Goal: Task Accomplishment & Management: Manage account settings

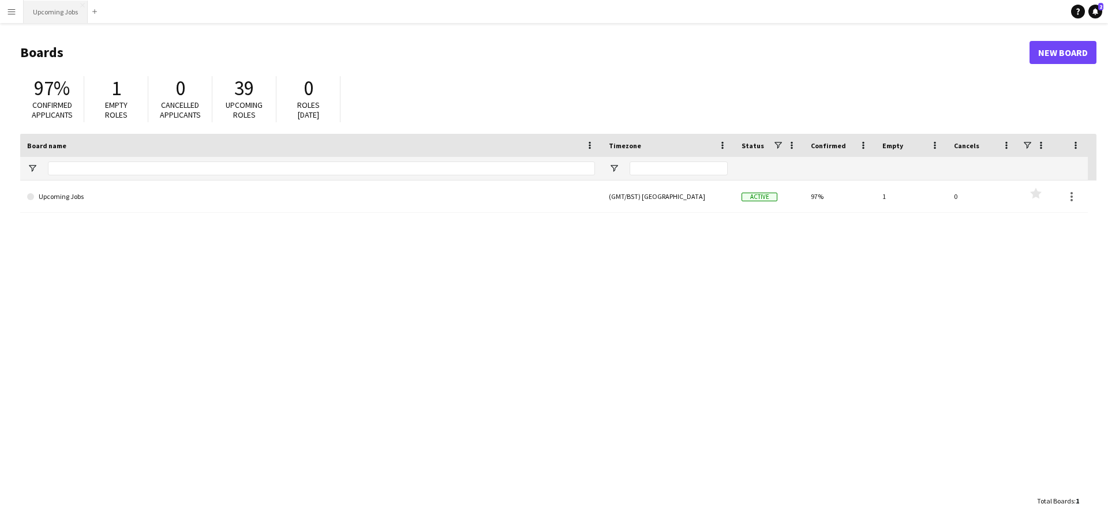
click at [55, 13] on button "Upcoming Jobs Close" at bounding box center [56, 12] width 64 height 23
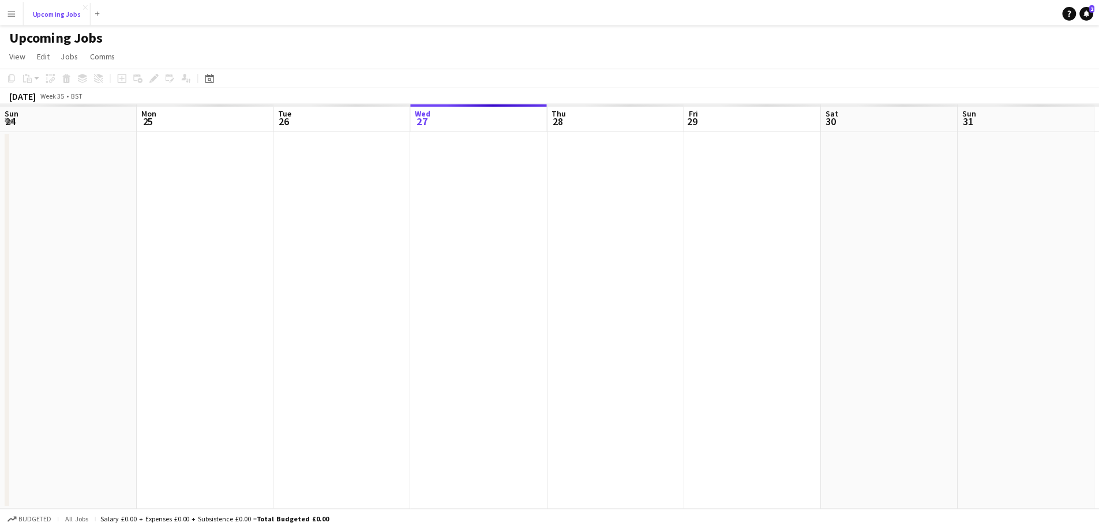
scroll to position [0, 276]
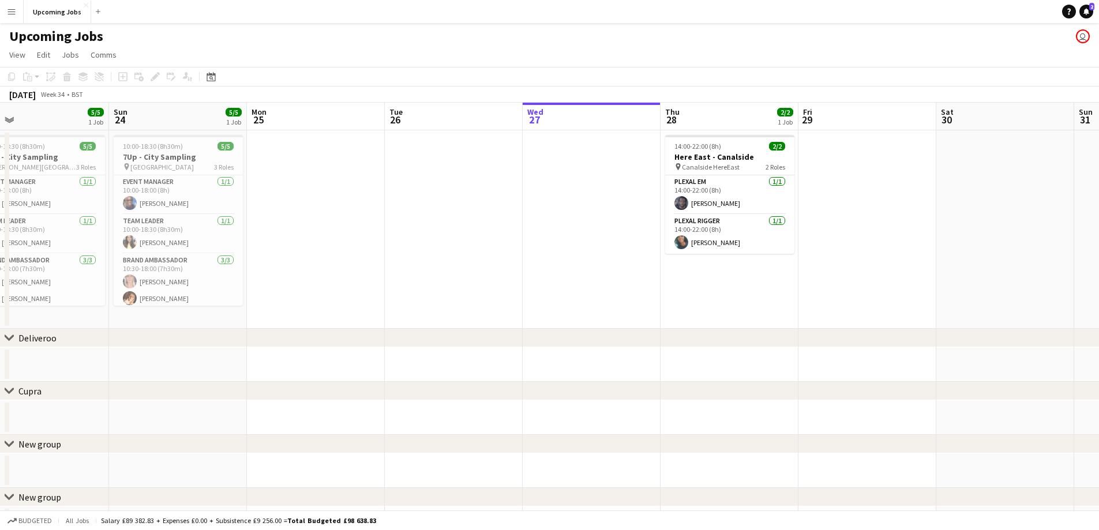
drag, startPoint x: 252, startPoint y: 268, endPoint x: 785, endPoint y: 215, distance: 535.8
click at [872, 210] on app-calendar-viewport "Thu 21 Fri 22 Sat 23 5/5 1 Job Sun 24 5/5 1 Job Mon 25 Tue 26 Wed 27 Thu 28 2/2…" at bounding box center [549, 322] width 1099 height 438
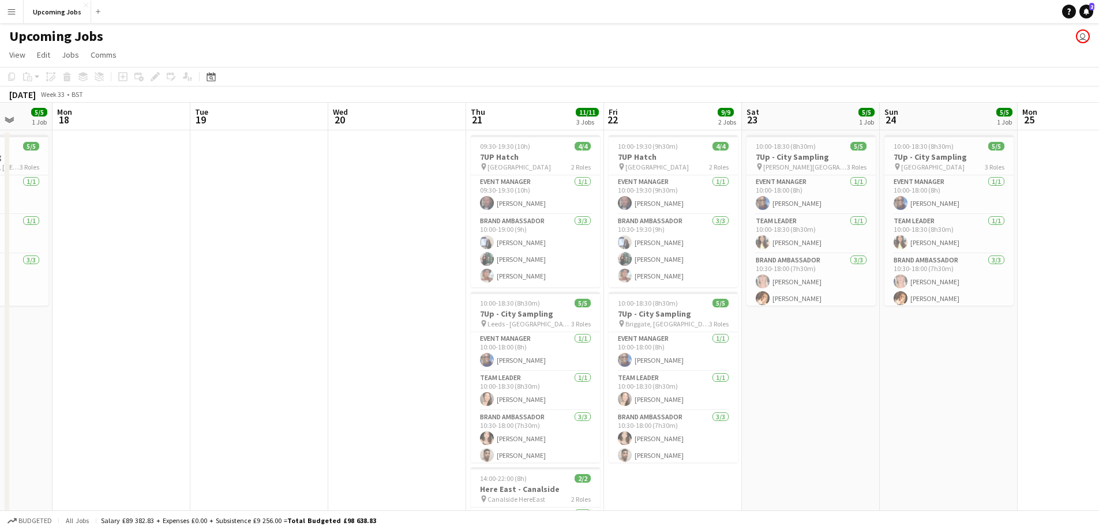
drag, startPoint x: 410, startPoint y: 271, endPoint x: 471, endPoint y: 260, distance: 62.0
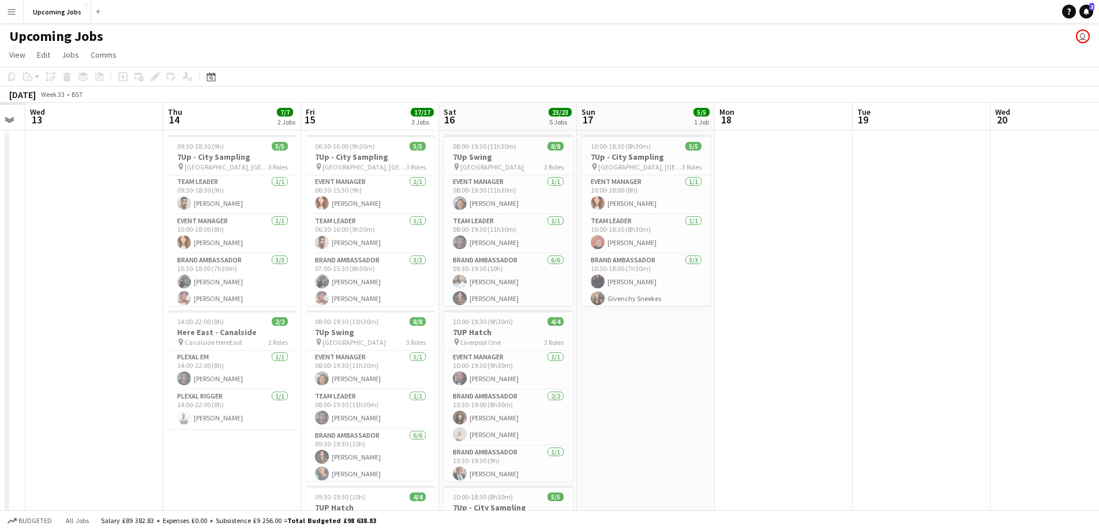
drag, startPoint x: 482, startPoint y: 239, endPoint x: 882, endPoint y: 221, distance: 399.6
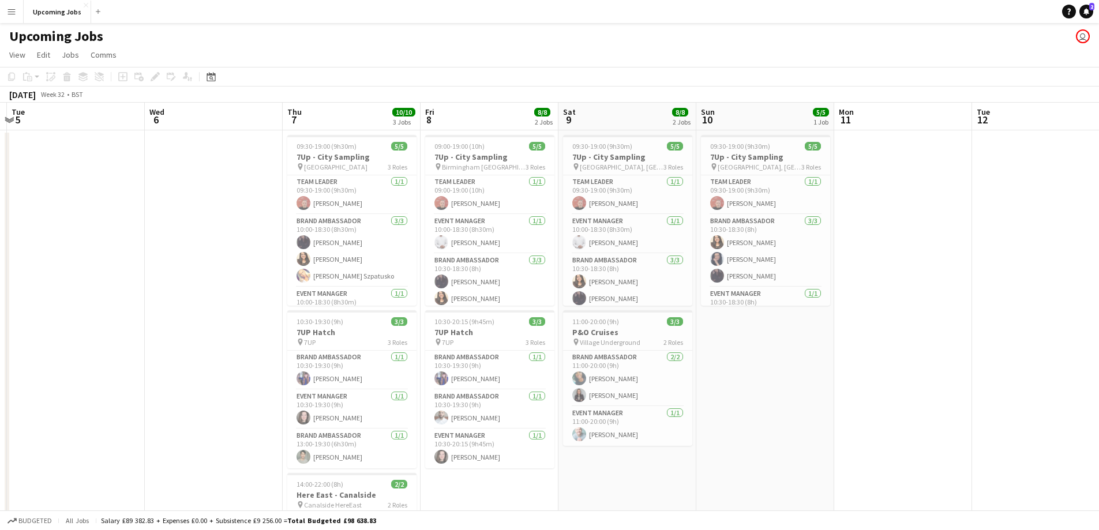
scroll to position [0, 251]
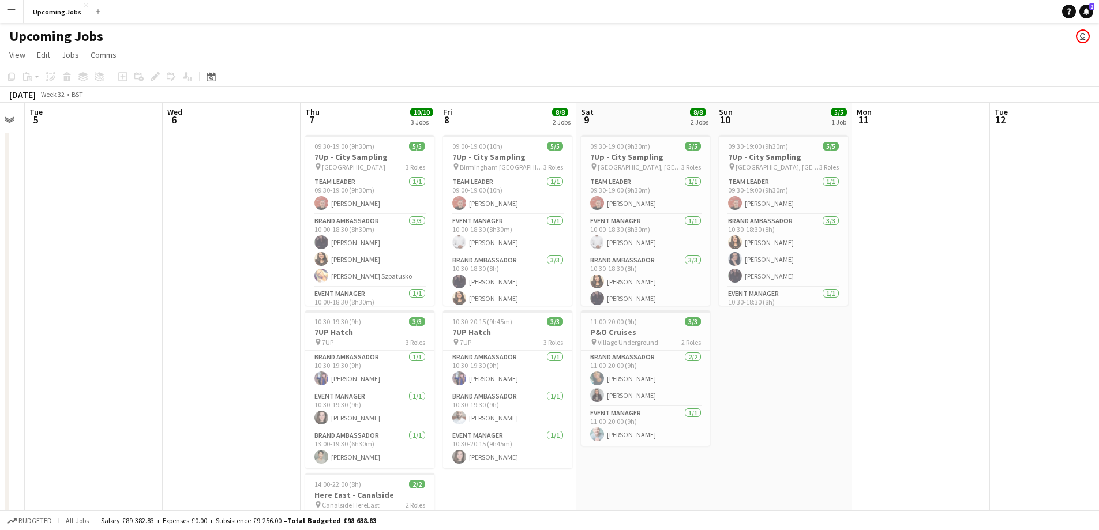
drag, startPoint x: 465, startPoint y: 283, endPoint x: 699, endPoint y: 276, distance: 234.3
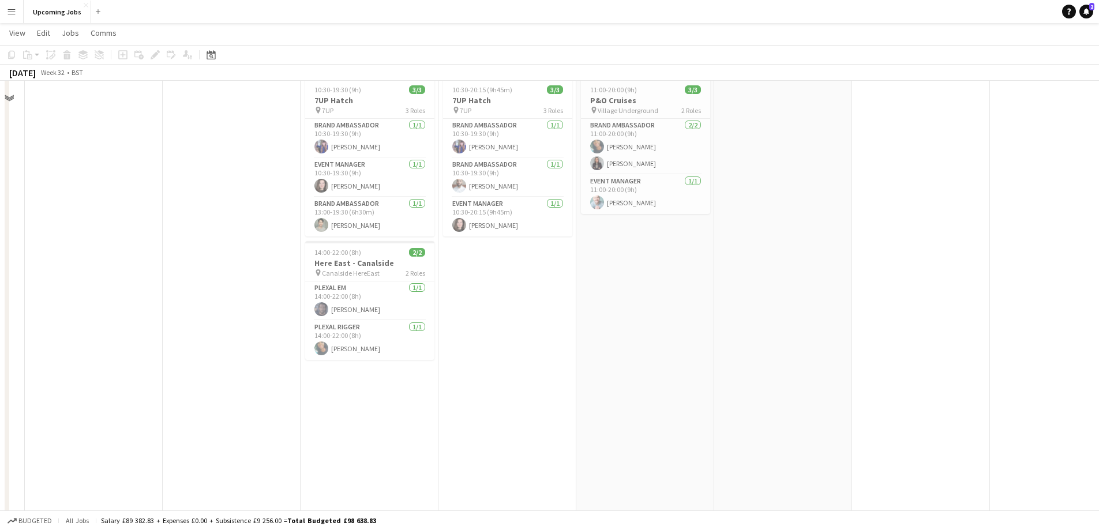
scroll to position [0, 0]
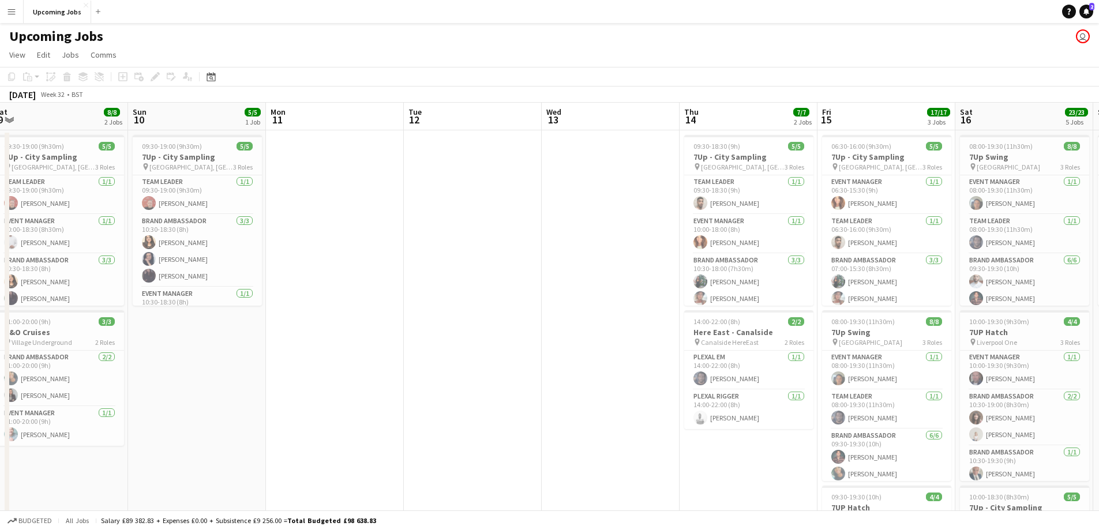
drag, startPoint x: 793, startPoint y: 380, endPoint x: 487, endPoint y: 358, distance: 307.1
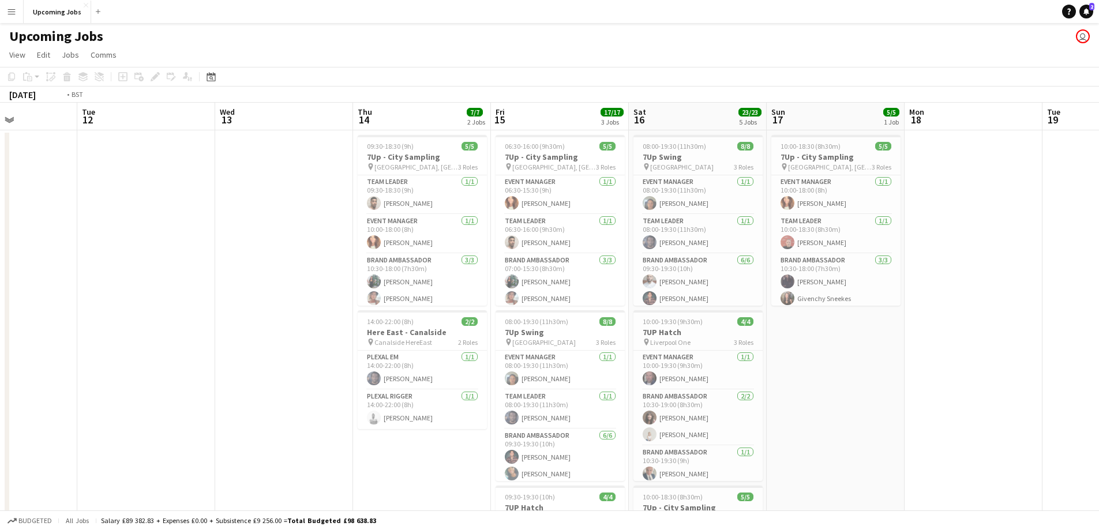
scroll to position [0, 354]
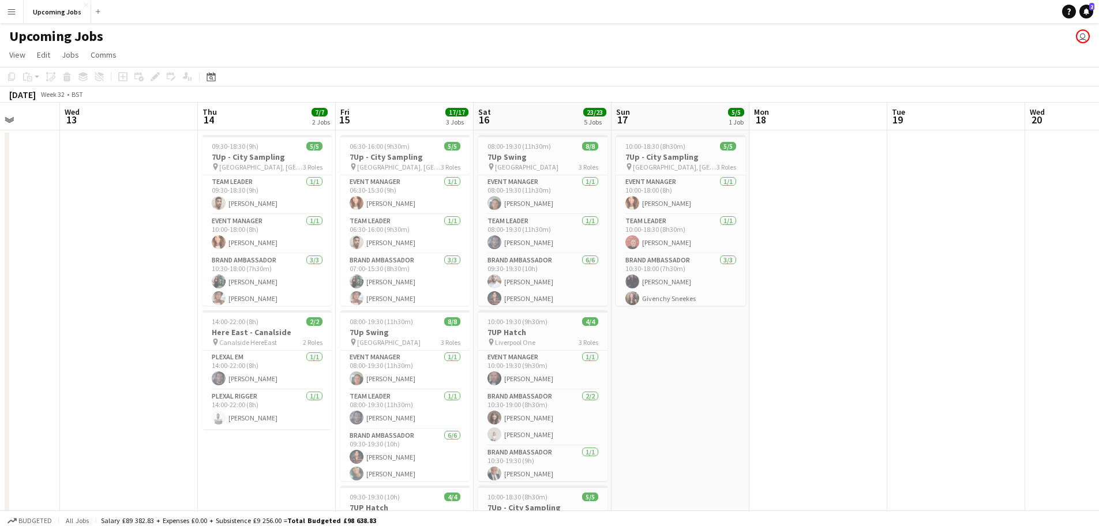
drag, startPoint x: 370, startPoint y: 357, endPoint x: 223, endPoint y: 359, distance: 147.7
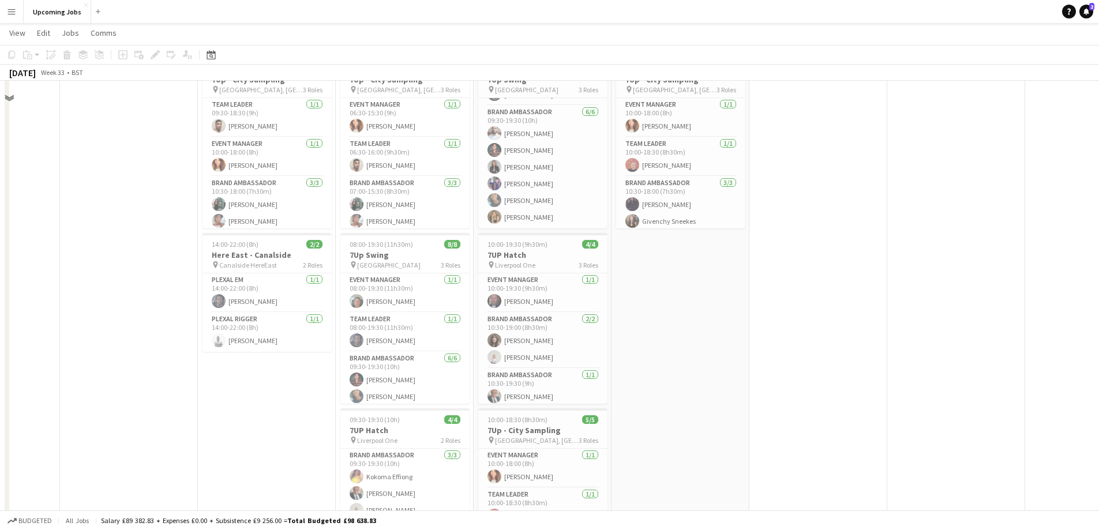
scroll to position [0, 0]
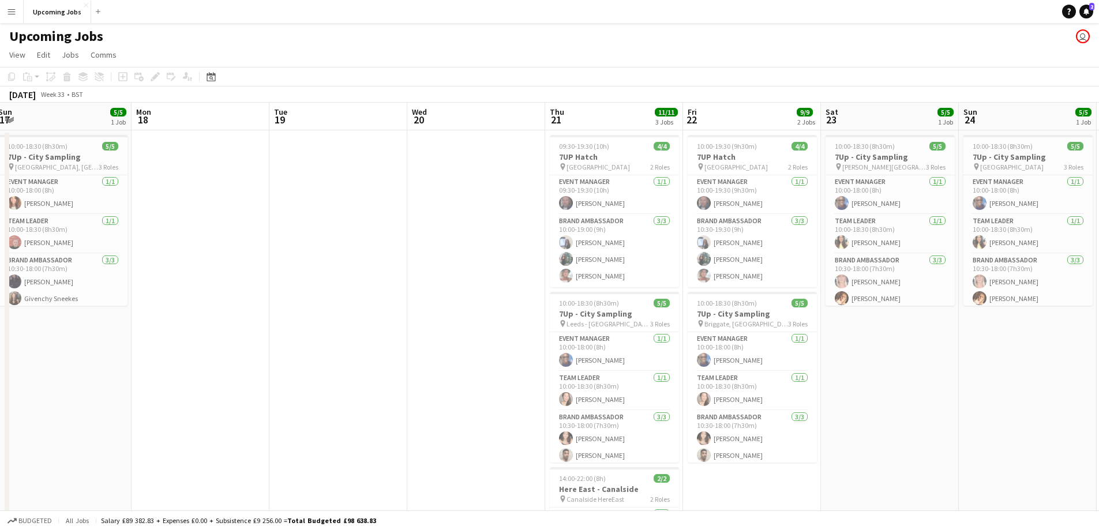
drag, startPoint x: 516, startPoint y: 320, endPoint x: 295, endPoint y: 309, distance: 221.3
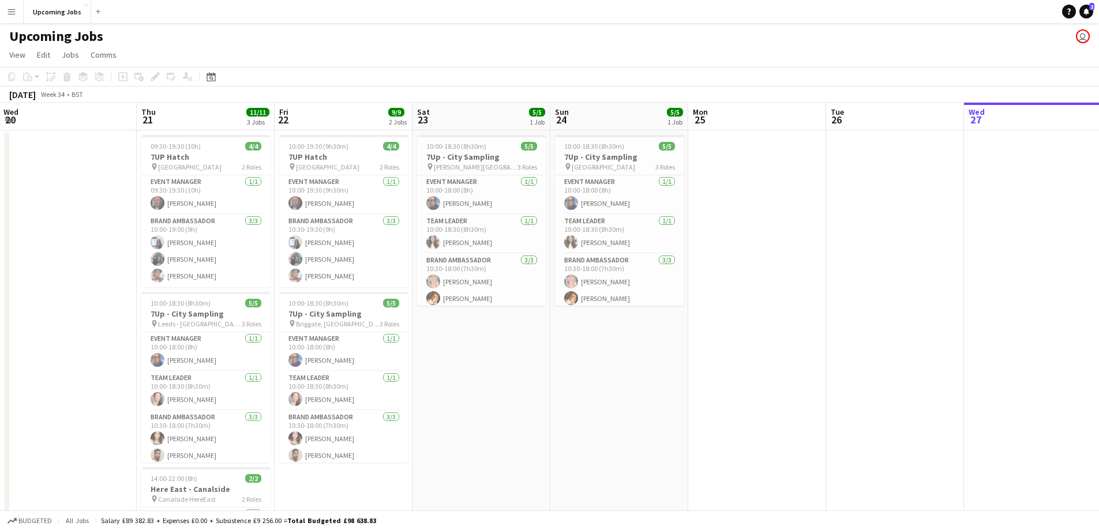
drag, startPoint x: 722, startPoint y: 302, endPoint x: 383, endPoint y: 304, distance: 339.8
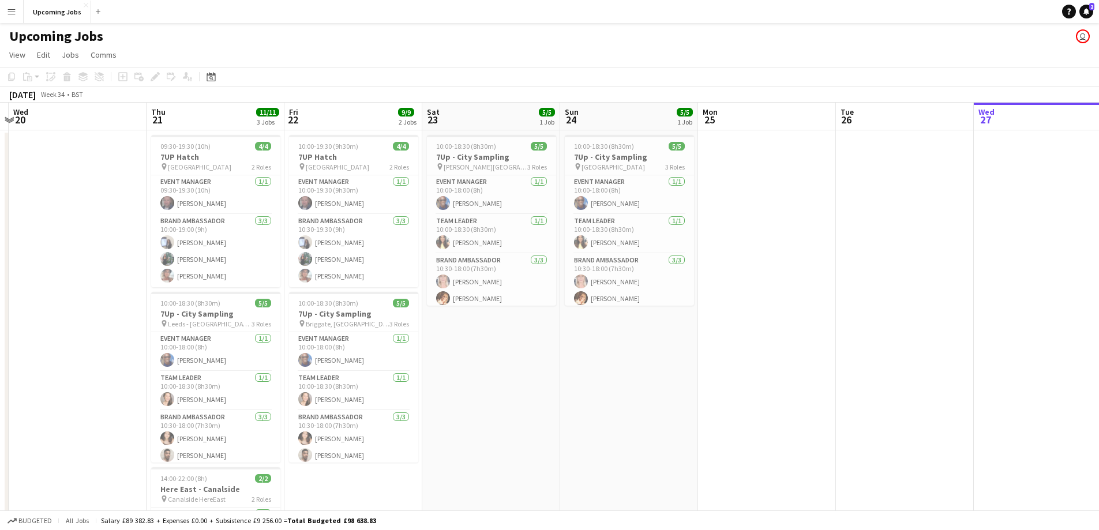
click at [196, 458] on app-card-role "Brand Ambassador [DATE] 10:30-18:00 (7h30m) [PERSON_NAME] [PERSON_NAME] [PERSON…" at bounding box center [215, 447] width 129 height 73
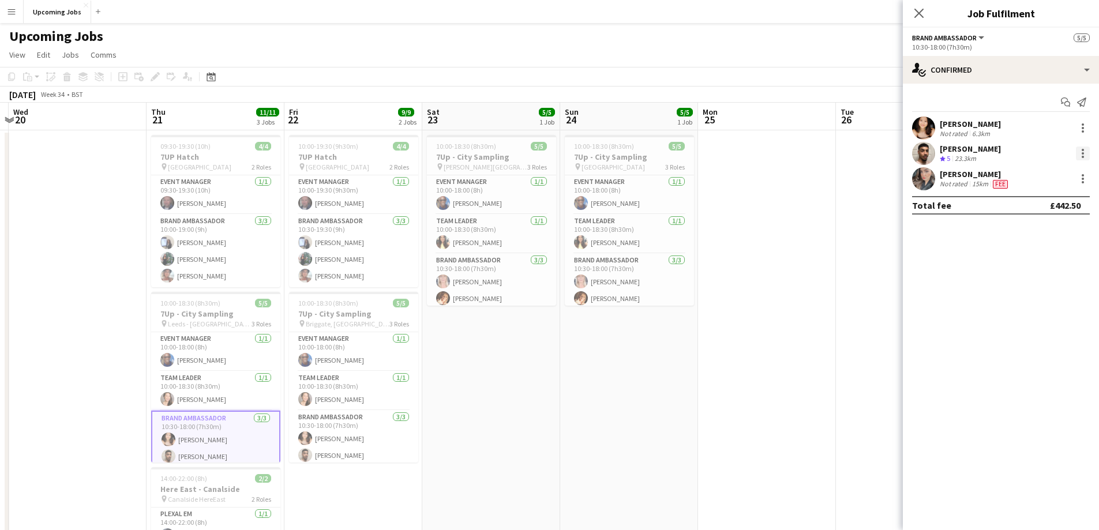
click at [1082, 154] on div at bounding box center [1083, 153] width 2 height 2
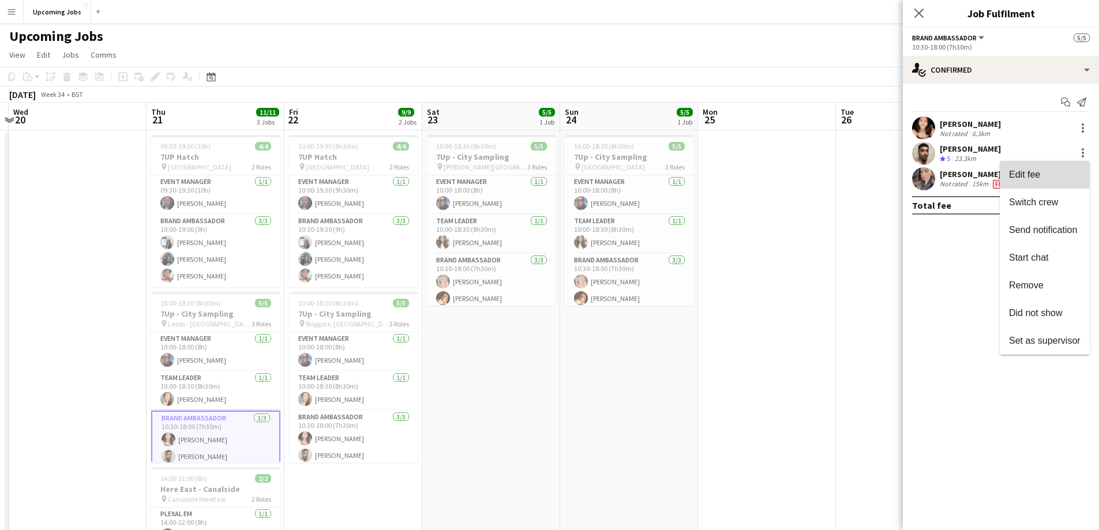
click at [1055, 175] on span "Edit fee" at bounding box center [1045, 175] width 72 height 10
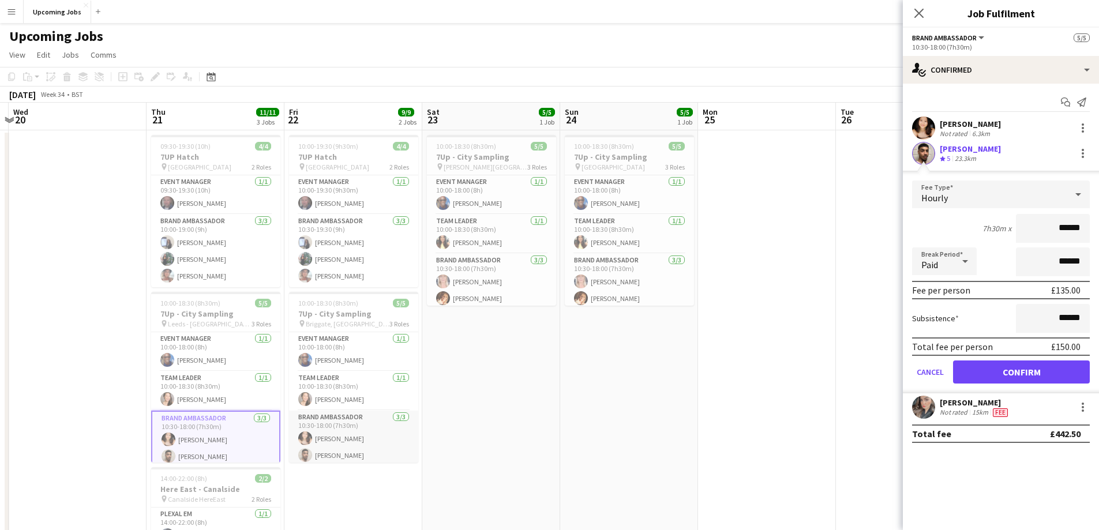
click at [328, 439] on app-card-role "Brand Ambassador [DATE] 10:30-18:00 (7h30m) [PERSON_NAME] [PERSON_NAME] [PERSON…" at bounding box center [353, 447] width 129 height 73
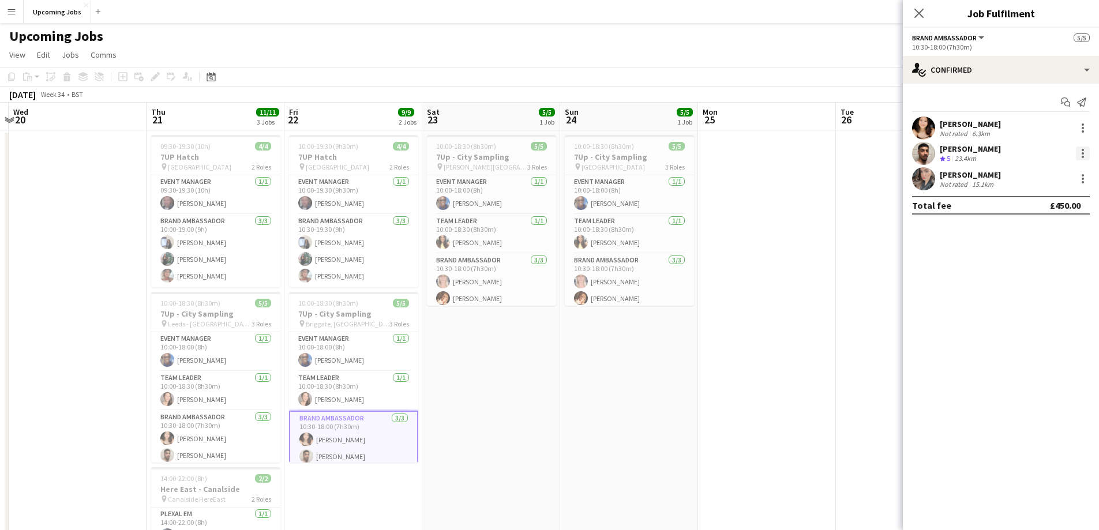
click at [1081, 149] on div at bounding box center [1083, 154] width 14 height 14
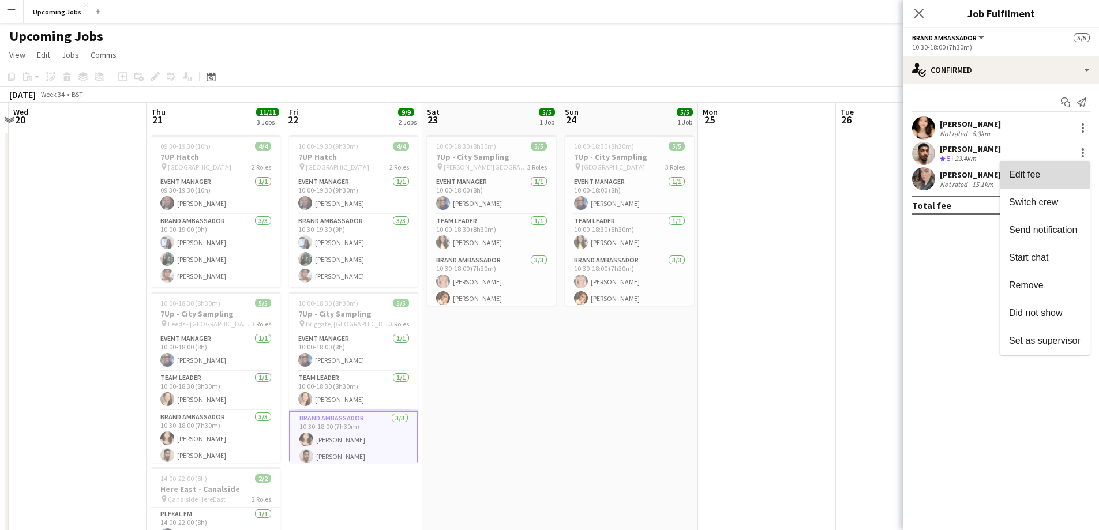
click at [1050, 175] on span "Edit fee" at bounding box center [1045, 175] width 72 height 10
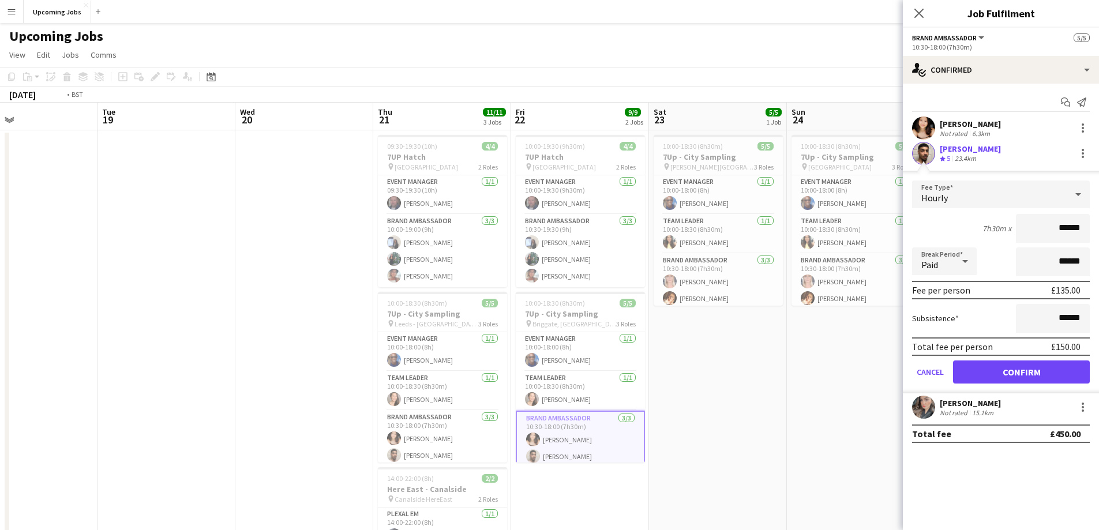
drag, startPoint x: 448, startPoint y: 404, endPoint x: 789, endPoint y: 395, distance: 340.5
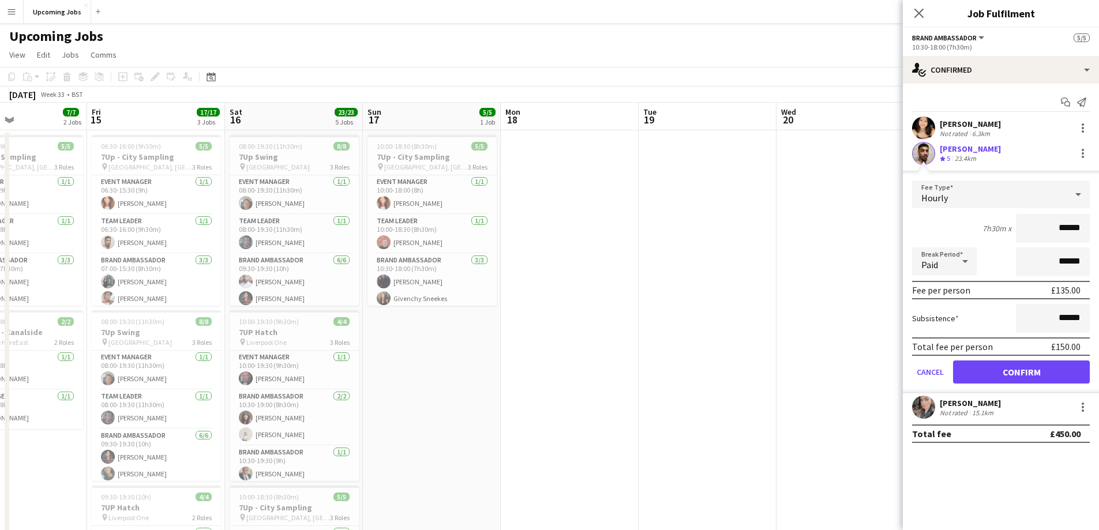
scroll to position [0, 312]
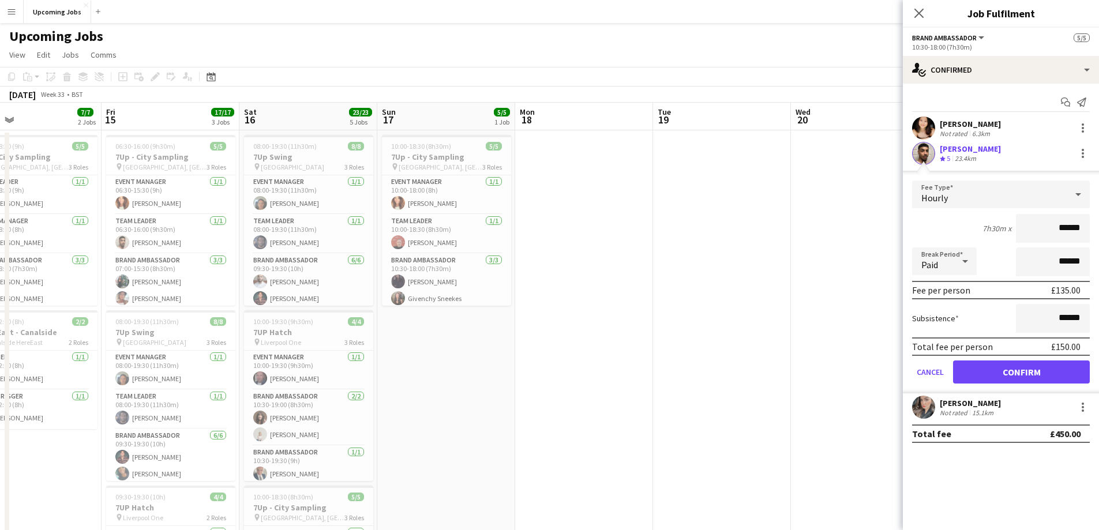
drag, startPoint x: 358, startPoint y: 359, endPoint x: 654, endPoint y: 356, distance: 295.4
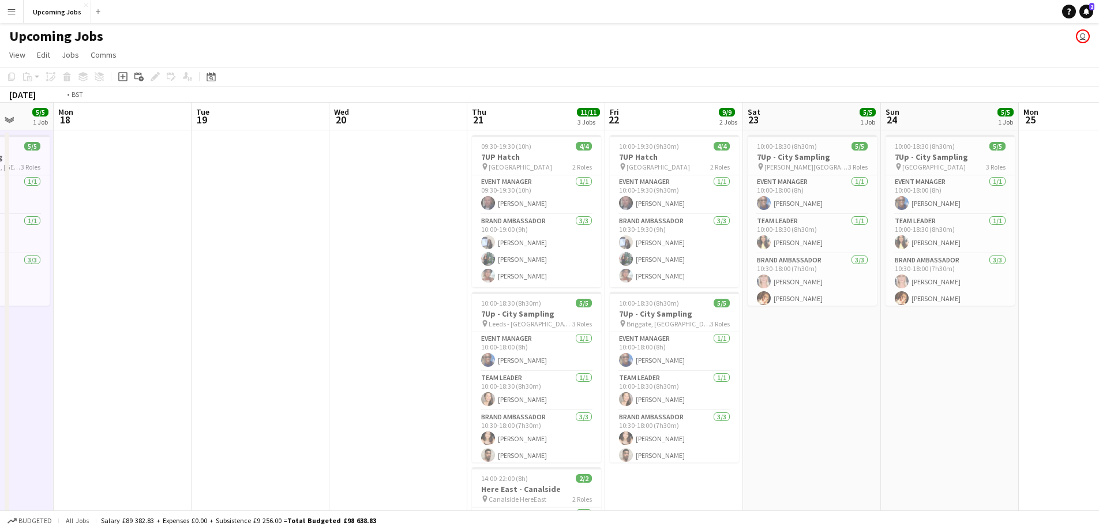
scroll to position [0, 385]
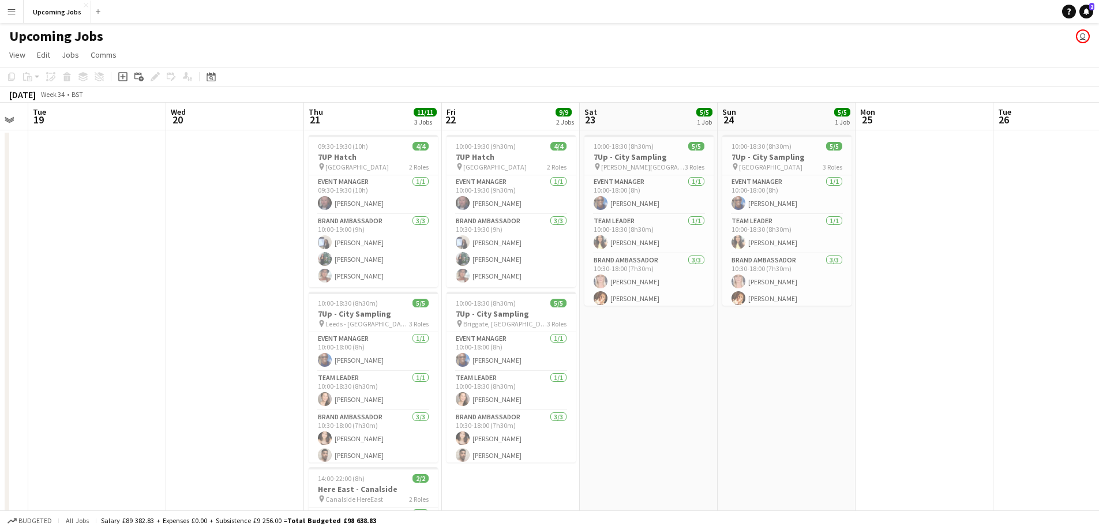
drag, startPoint x: 795, startPoint y: 370, endPoint x: 170, endPoint y: 350, distance: 625.1
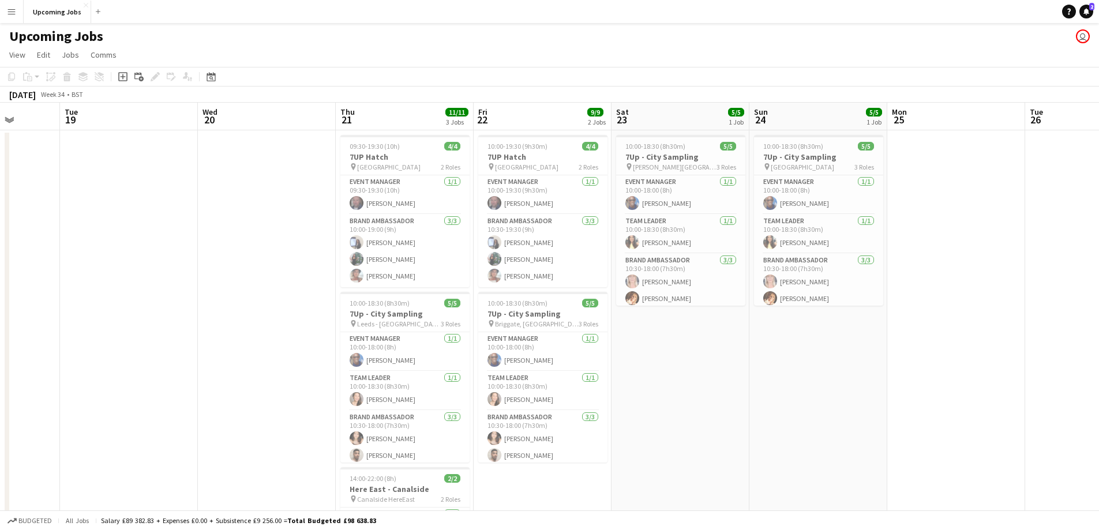
drag, startPoint x: 466, startPoint y: 343, endPoint x: 711, endPoint y: 316, distance: 246.7
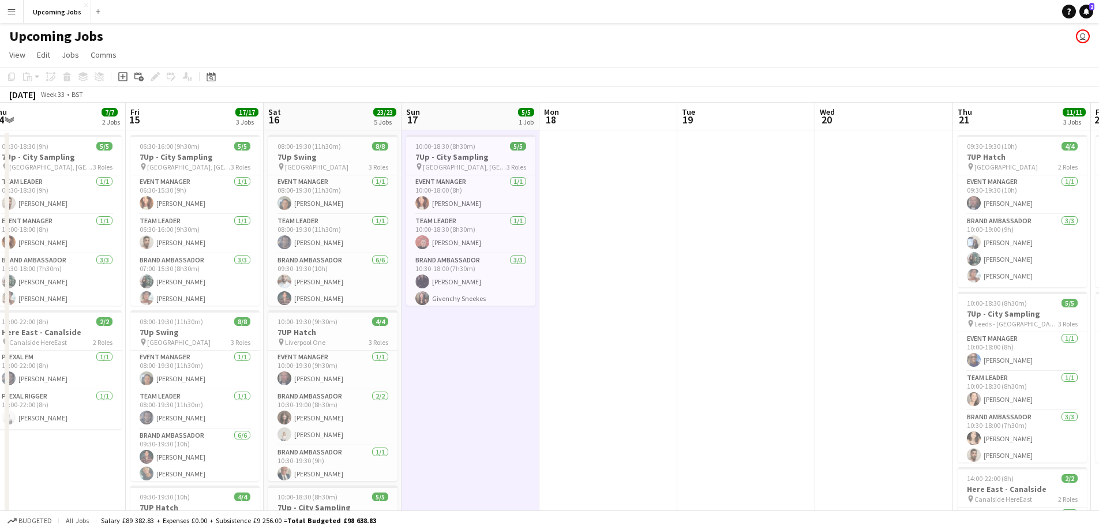
drag, startPoint x: 282, startPoint y: 312, endPoint x: 707, endPoint y: 298, distance: 425.4
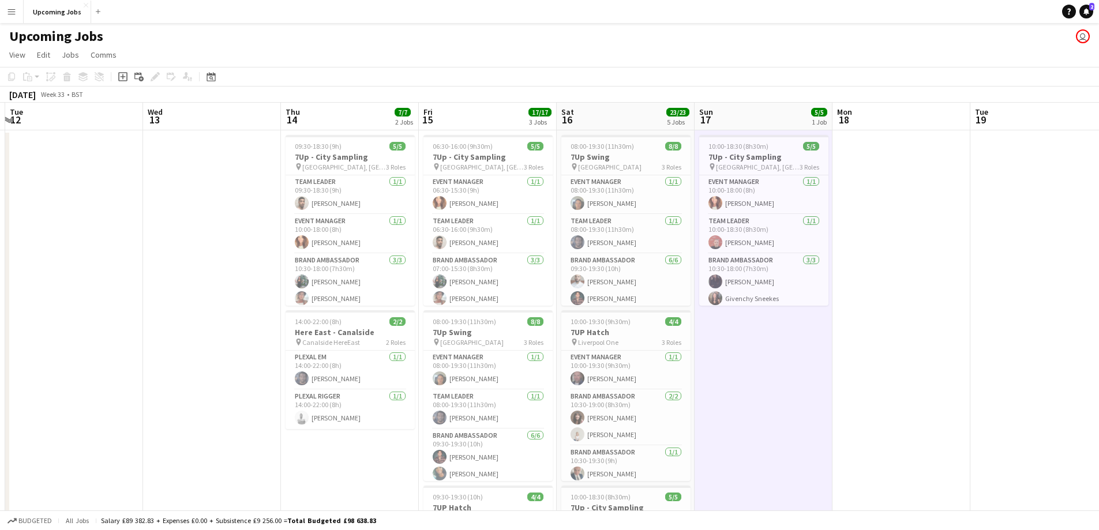
scroll to position [0, 434]
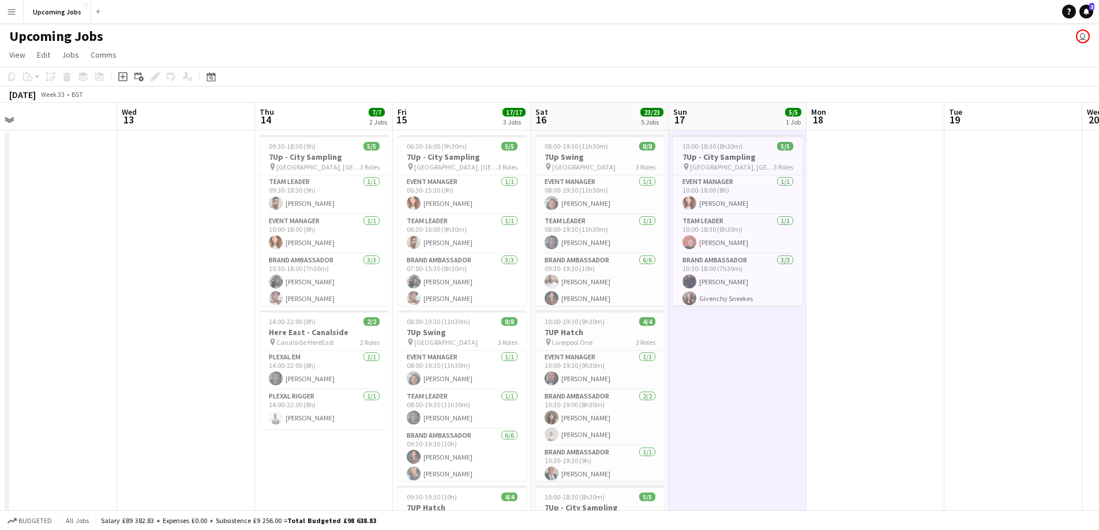
drag, startPoint x: 423, startPoint y: 313, endPoint x: 695, endPoint y: 306, distance: 271.2
